Goal: Information Seeking & Learning: Learn about a topic

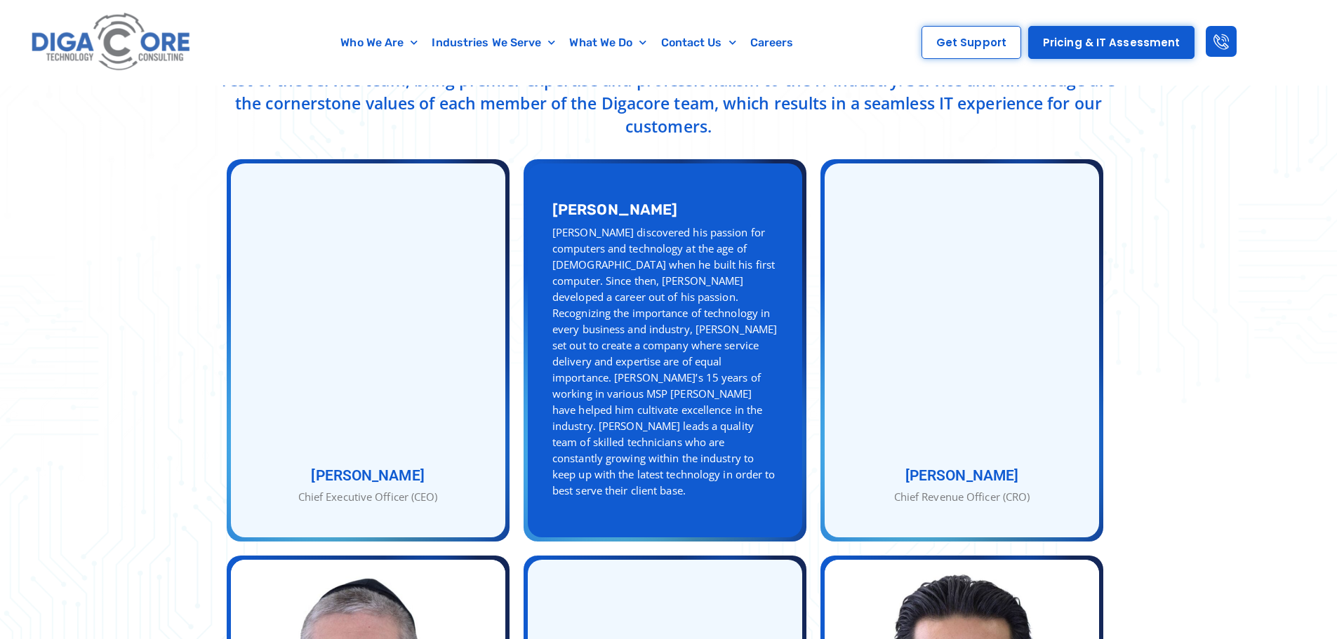
scroll to position [491, 0]
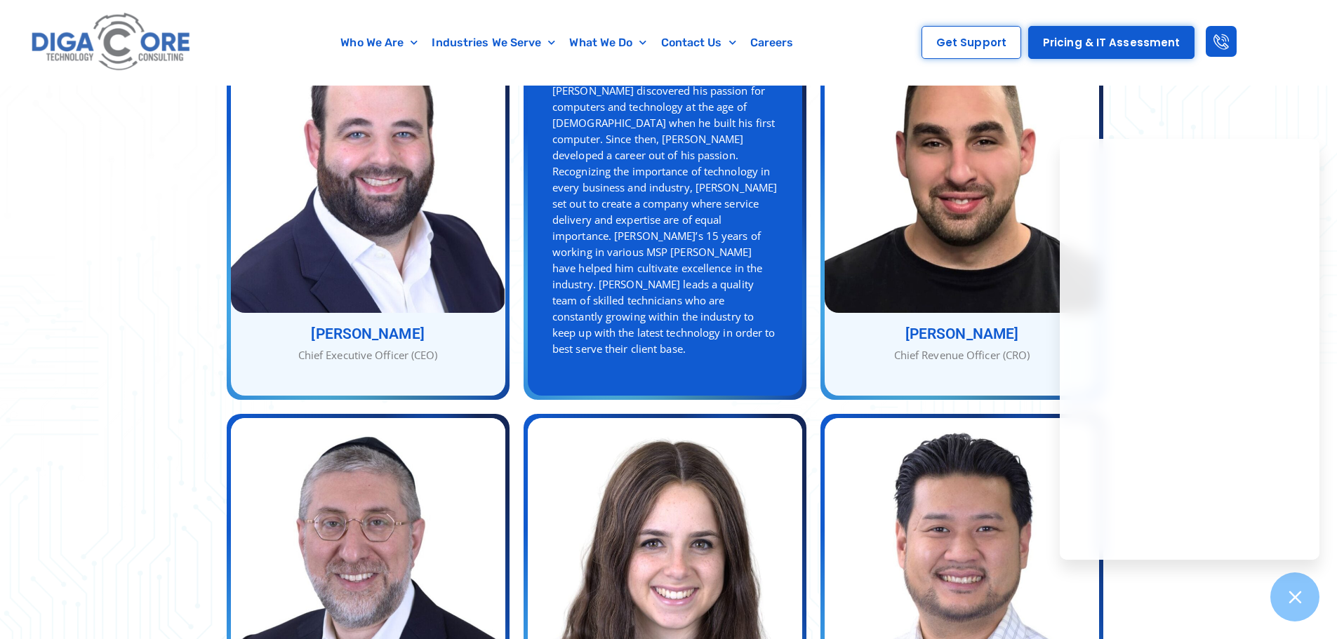
scroll to position [561, 0]
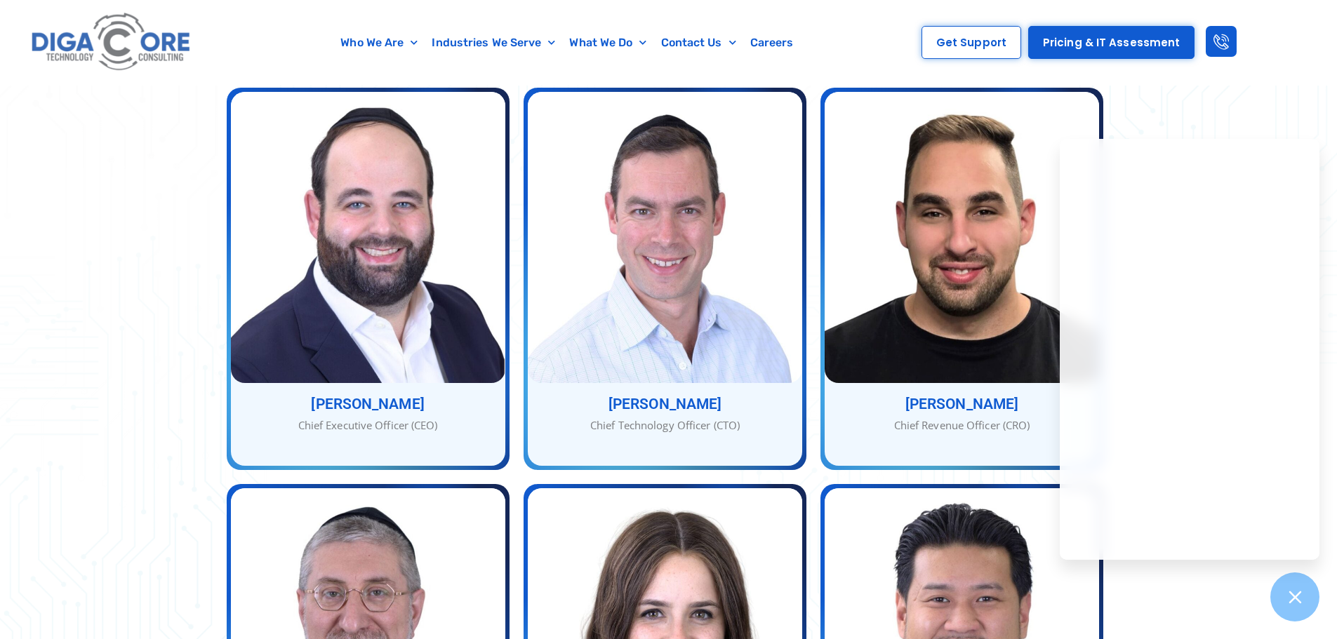
drag, startPoint x: 1203, startPoint y: 69, endPoint x: 1217, endPoint y: 83, distance: 20.3
click at [1203, 69] on div "Get Support Pricing & IT Assessment" at bounding box center [1079, 42] width 402 height 85
click at [1290, 604] on icon at bounding box center [1294, 597] width 18 height 18
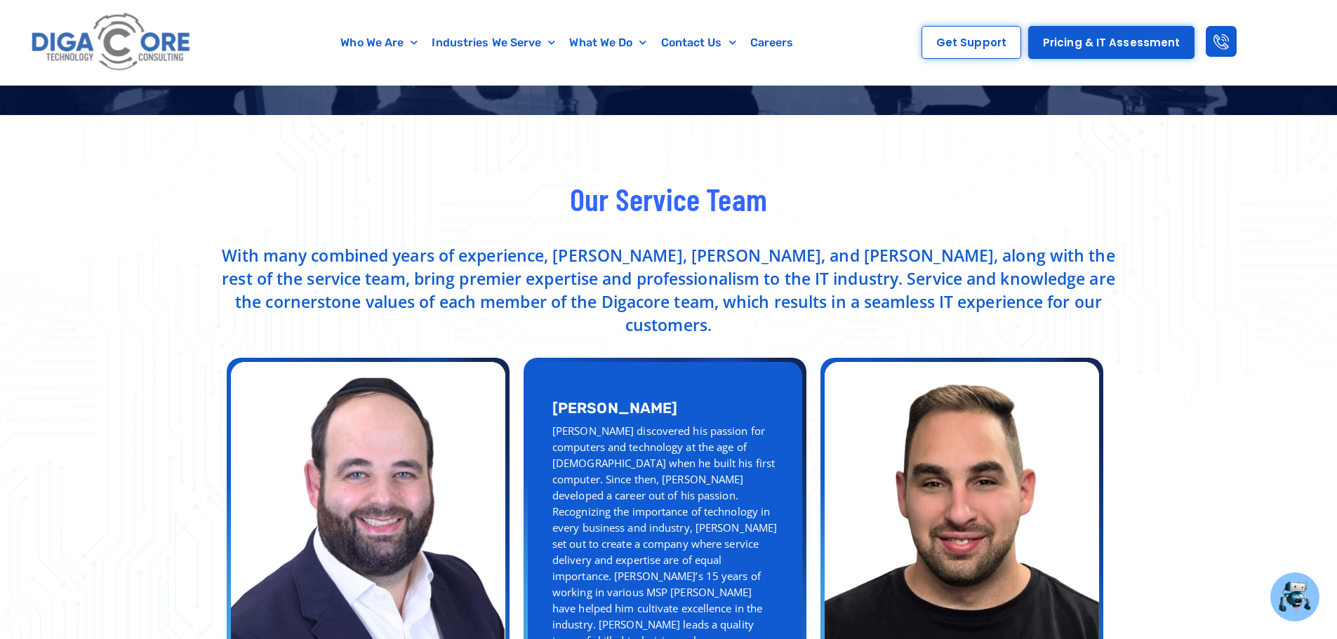
scroll to position [0, 0]
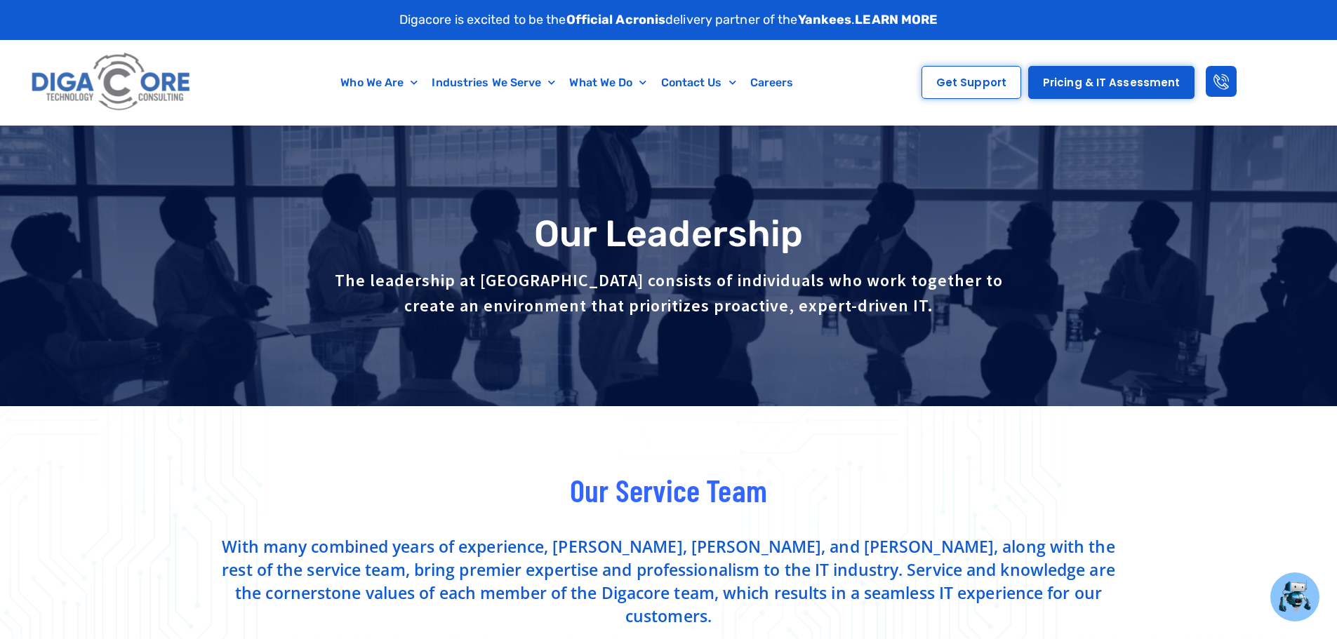
click at [918, 20] on link "LEARN MORE" at bounding box center [896, 19] width 83 height 15
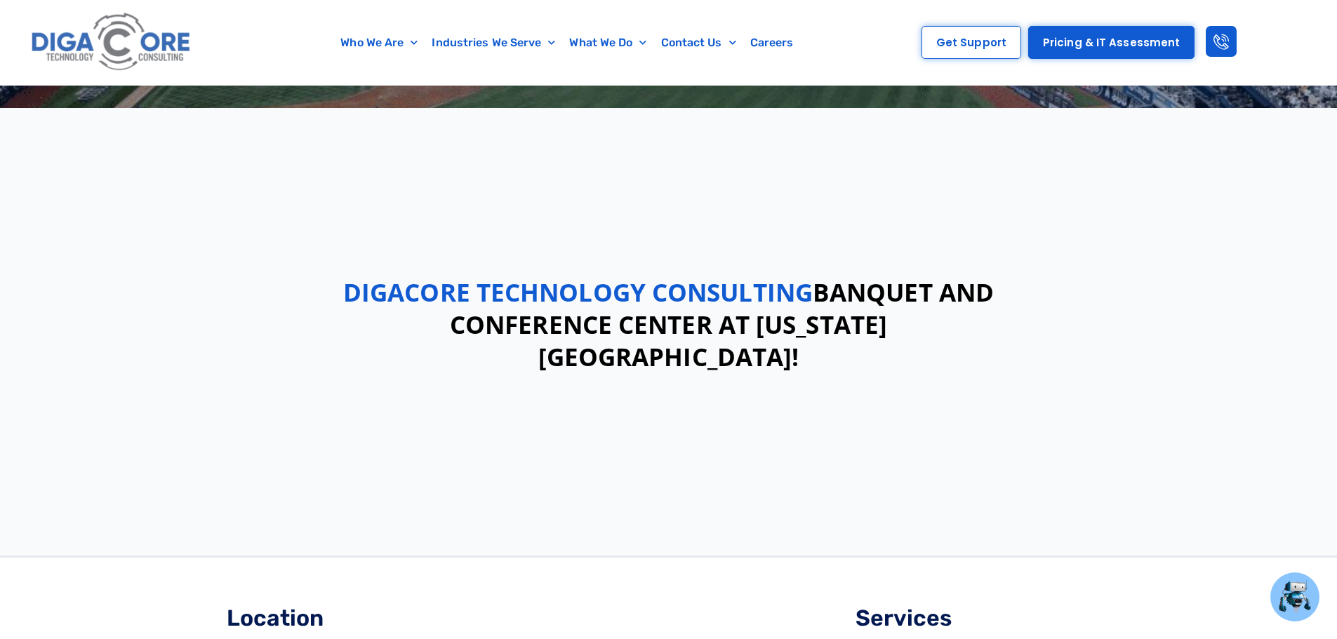
scroll to position [281, 0]
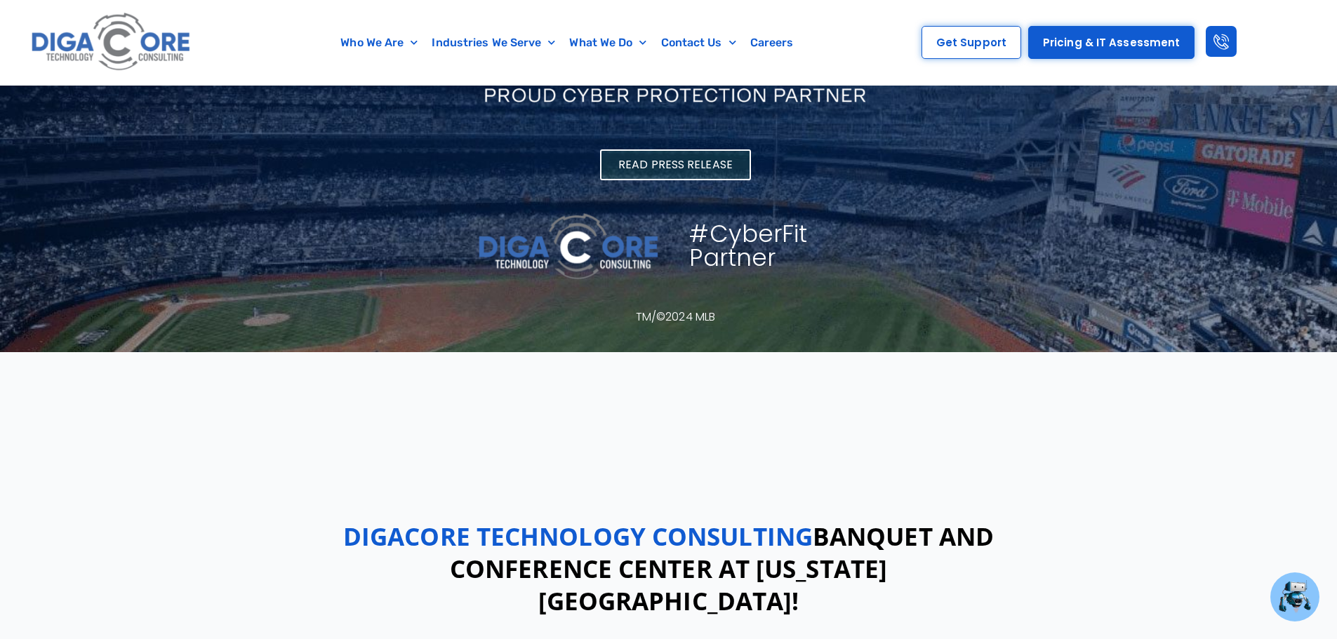
click at [702, 159] on span "Read Press Release" at bounding box center [675, 164] width 114 height 11
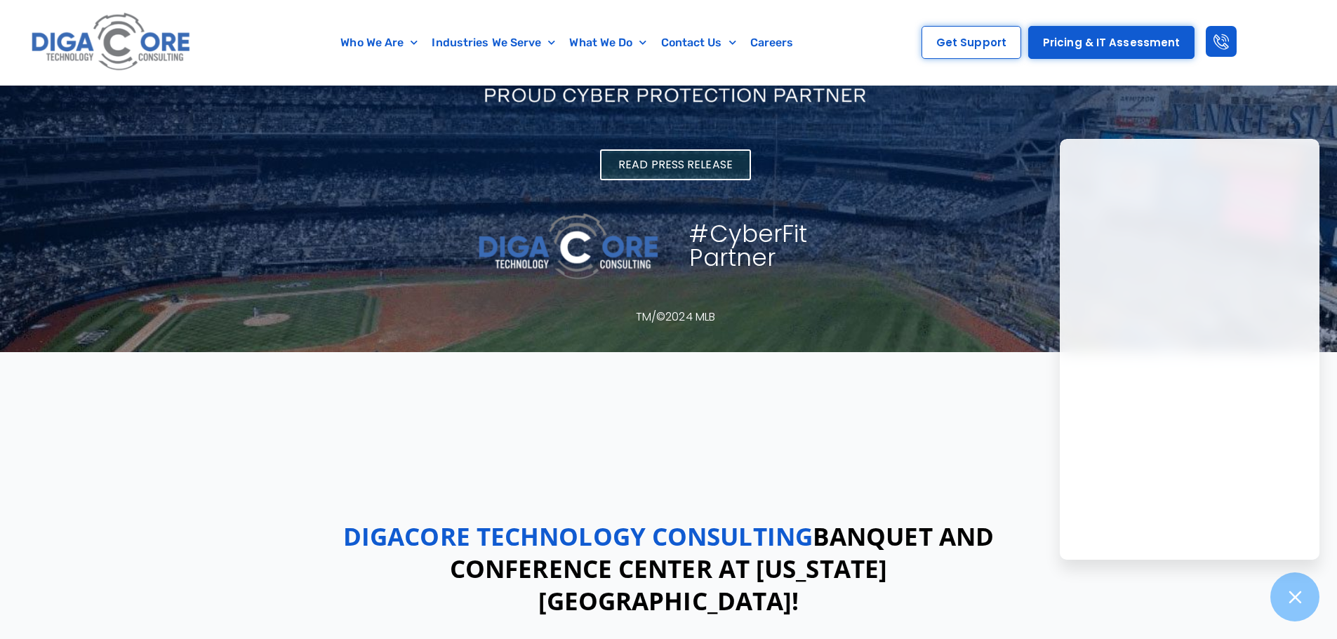
click at [678, 159] on span "Read Press Release" at bounding box center [675, 164] width 114 height 11
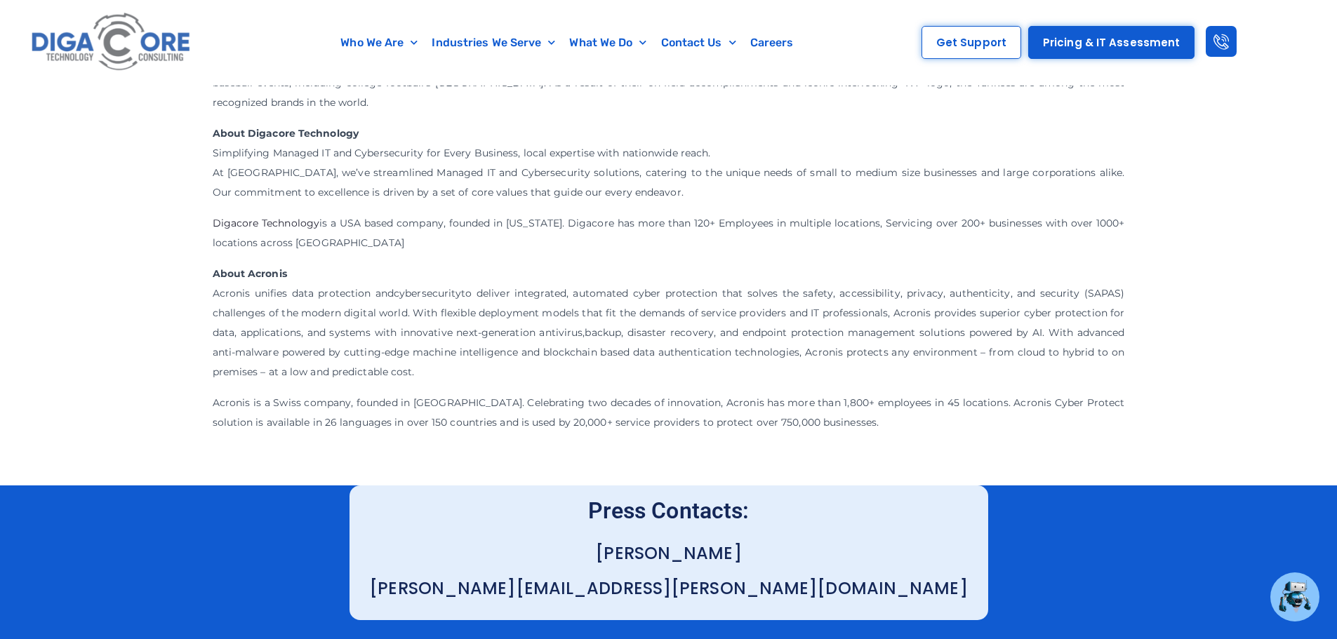
scroll to position [1193, 0]
